Goal: Task Accomplishment & Management: Manage account settings

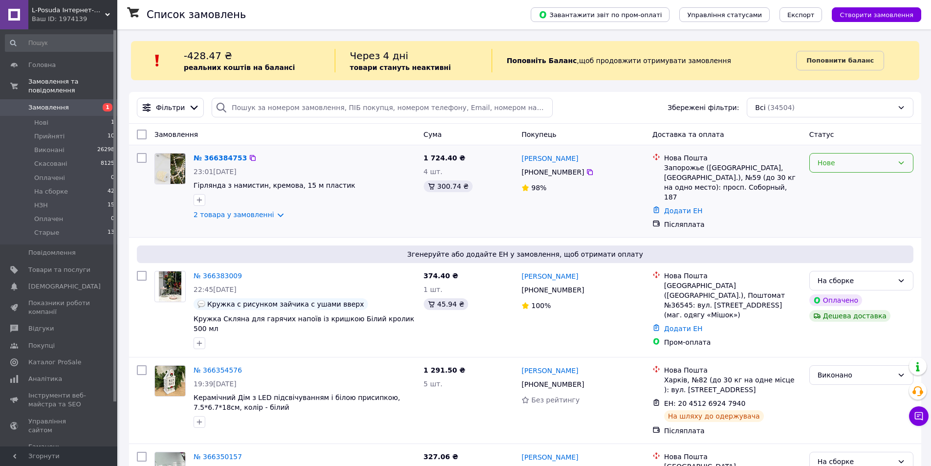
click at [864, 160] on div "Нове" at bounding box center [855, 162] width 76 height 11
click at [864, 183] on li "Прийнято" at bounding box center [861, 184] width 103 height 18
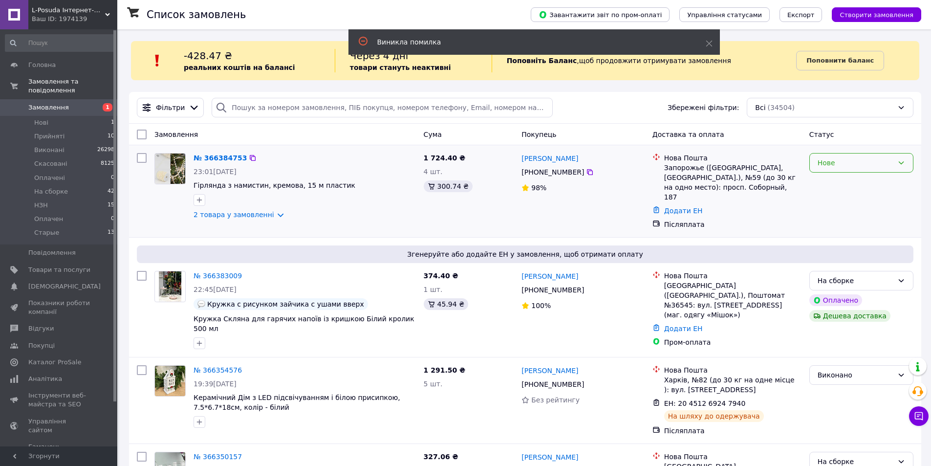
click at [892, 156] on div "Нове" at bounding box center [861, 163] width 104 height 20
click at [880, 183] on li "Прийнято" at bounding box center [861, 184] width 103 height 18
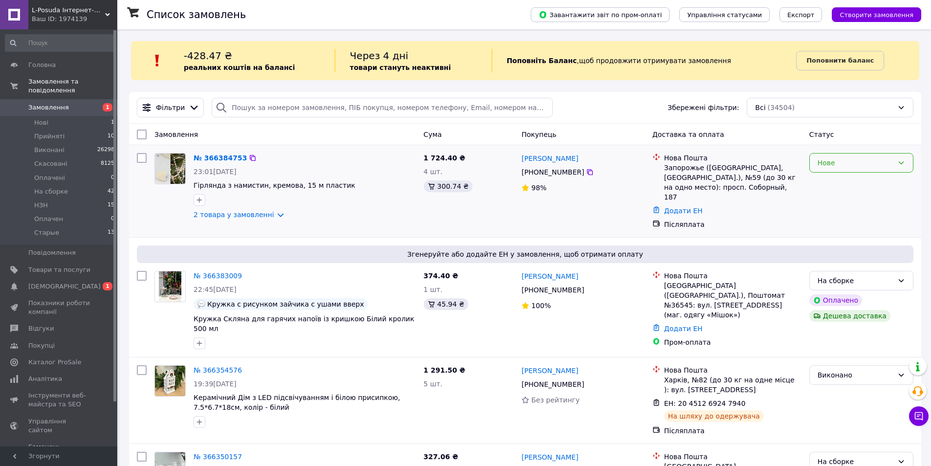
click at [849, 160] on div "Нове" at bounding box center [855, 162] width 76 height 11
click at [850, 181] on li "Прийнято" at bounding box center [861, 184] width 103 height 18
click at [234, 212] on link "2 товара у замовленні" at bounding box center [233, 215] width 81 height 8
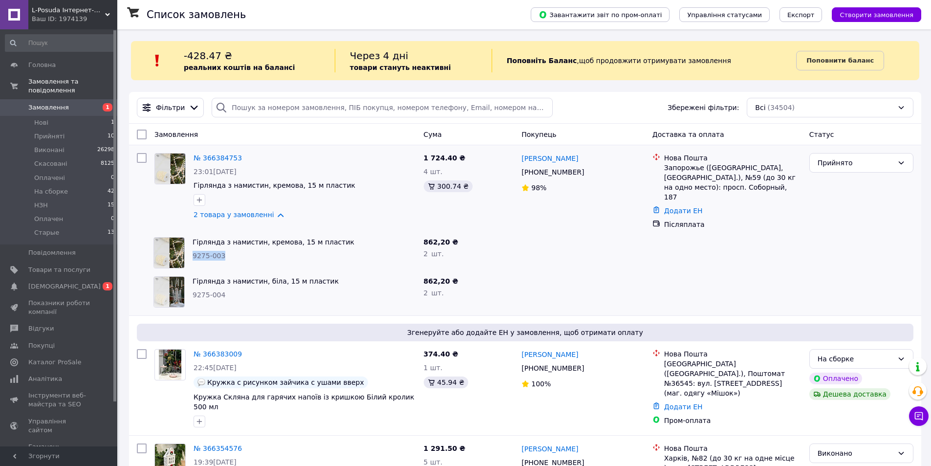
drag, startPoint x: 212, startPoint y: 244, endPoint x: 189, endPoint y: 245, distance: 23.5
click at [189, 245] on div "Гірлянда з намистин, кремова, 15 м пластик 9275-003" at bounding box center [304, 252] width 231 height 39
copy span "9275-003"
click at [244, 216] on link "2 товара у замовленні" at bounding box center [233, 215] width 81 height 8
